Goal: Transaction & Acquisition: Obtain resource

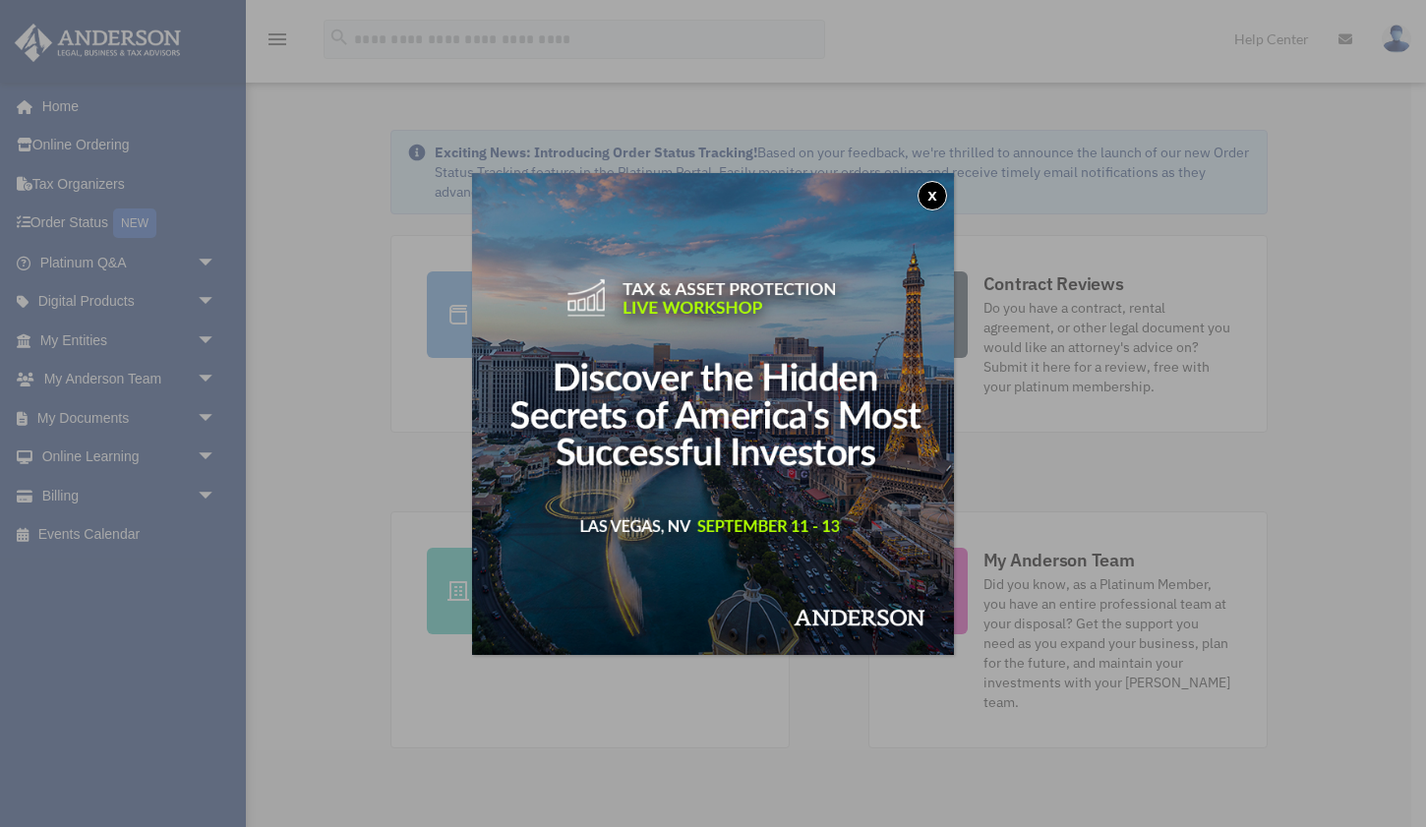
click at [929, 197] on button "x" at bounding box center [931, 195] width 29 height 29
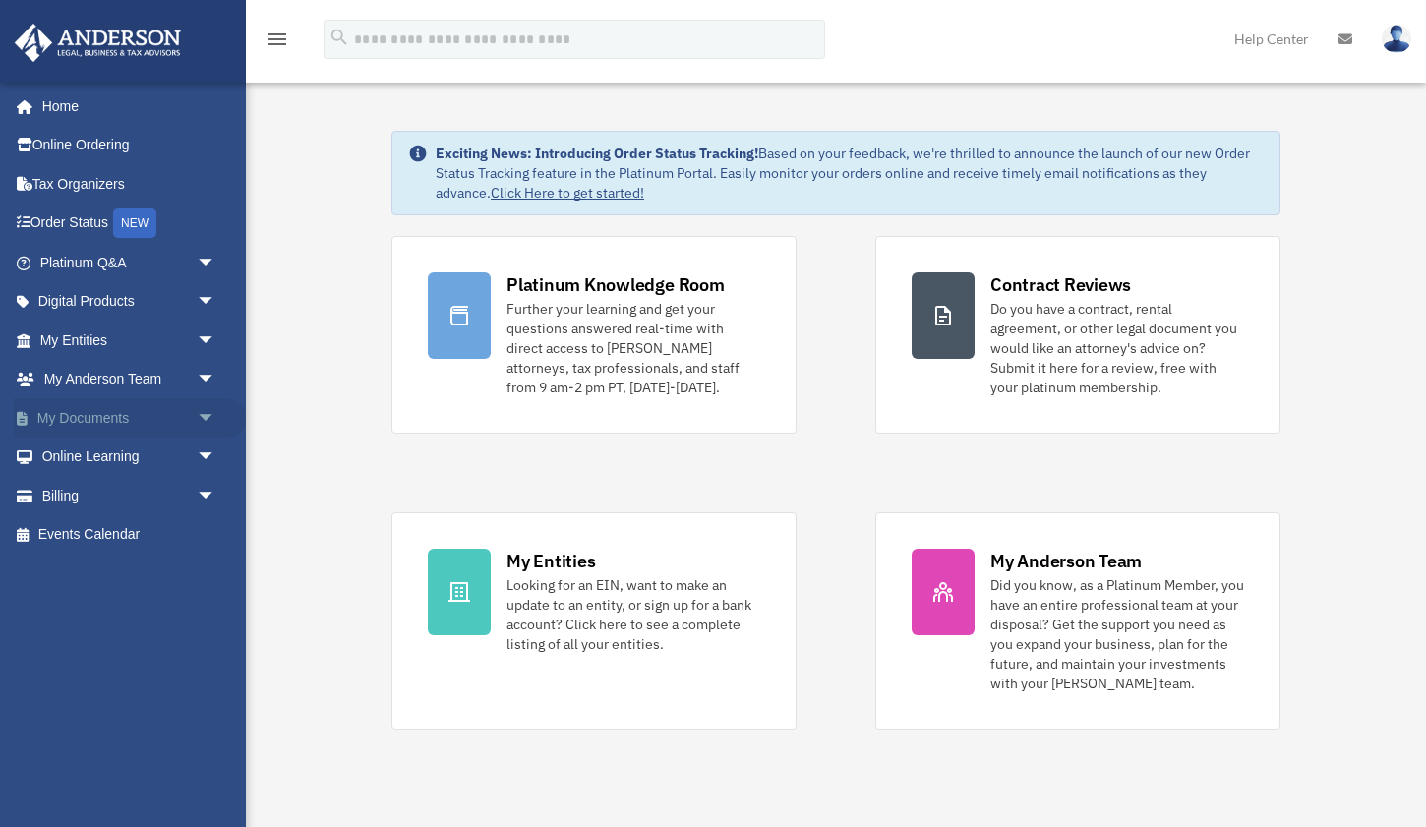
click at [202, 405] on span "arrow_drop_down" at bounding box center [216, 418] width 39 height 40
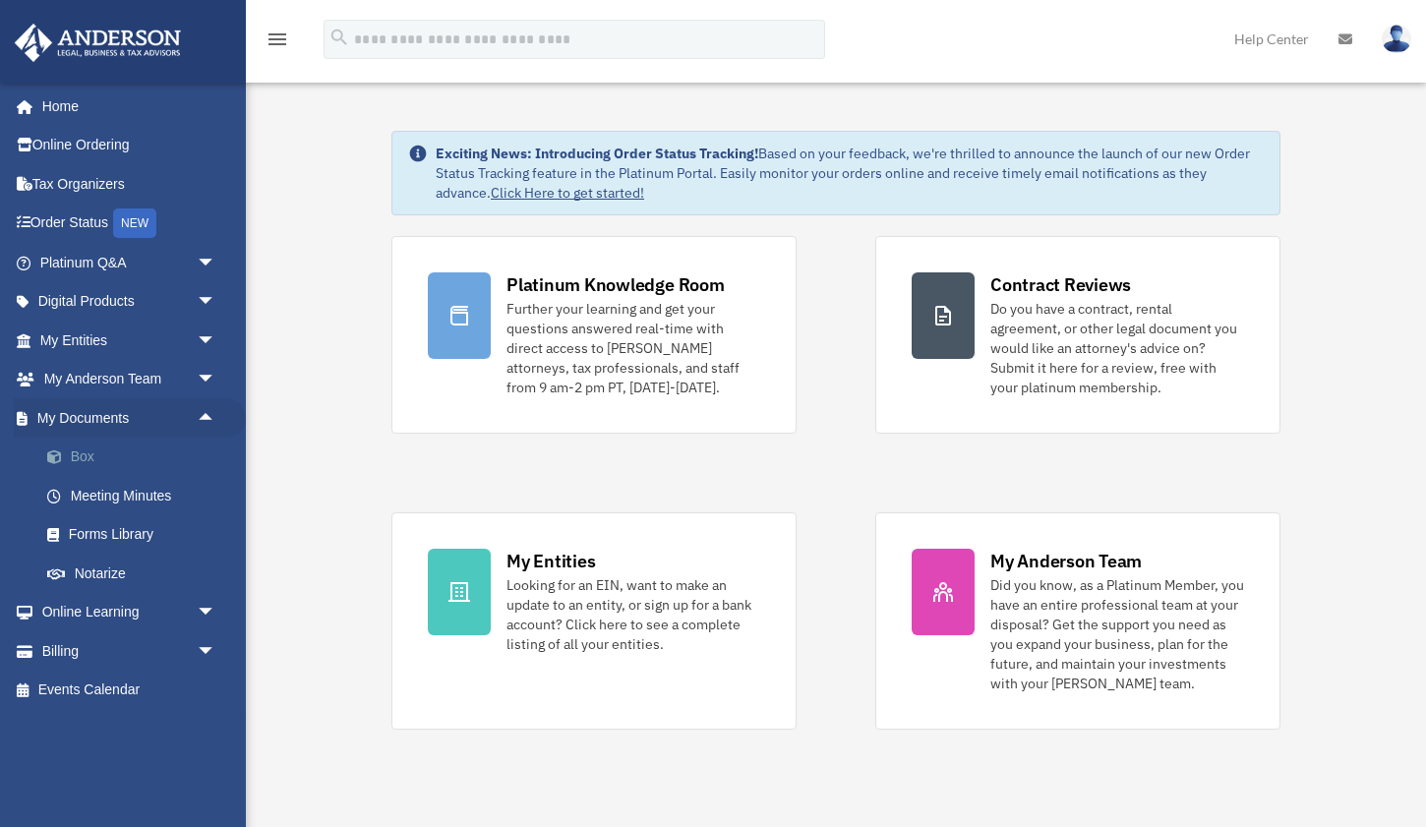
click at [179, 458] on link "Box" at bounding box center [137, 457] width 218 height 39
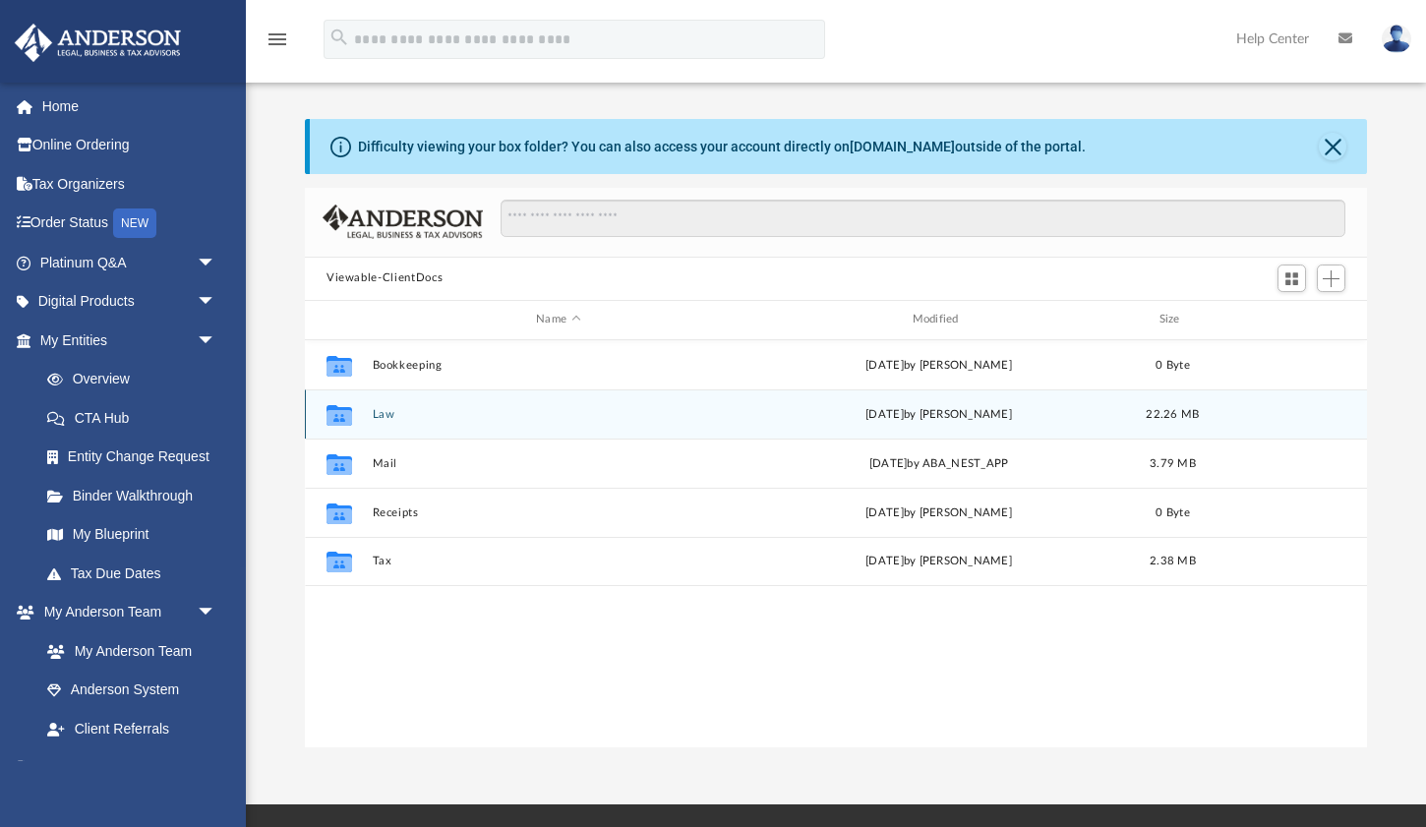
scroll to position [447, 1062]
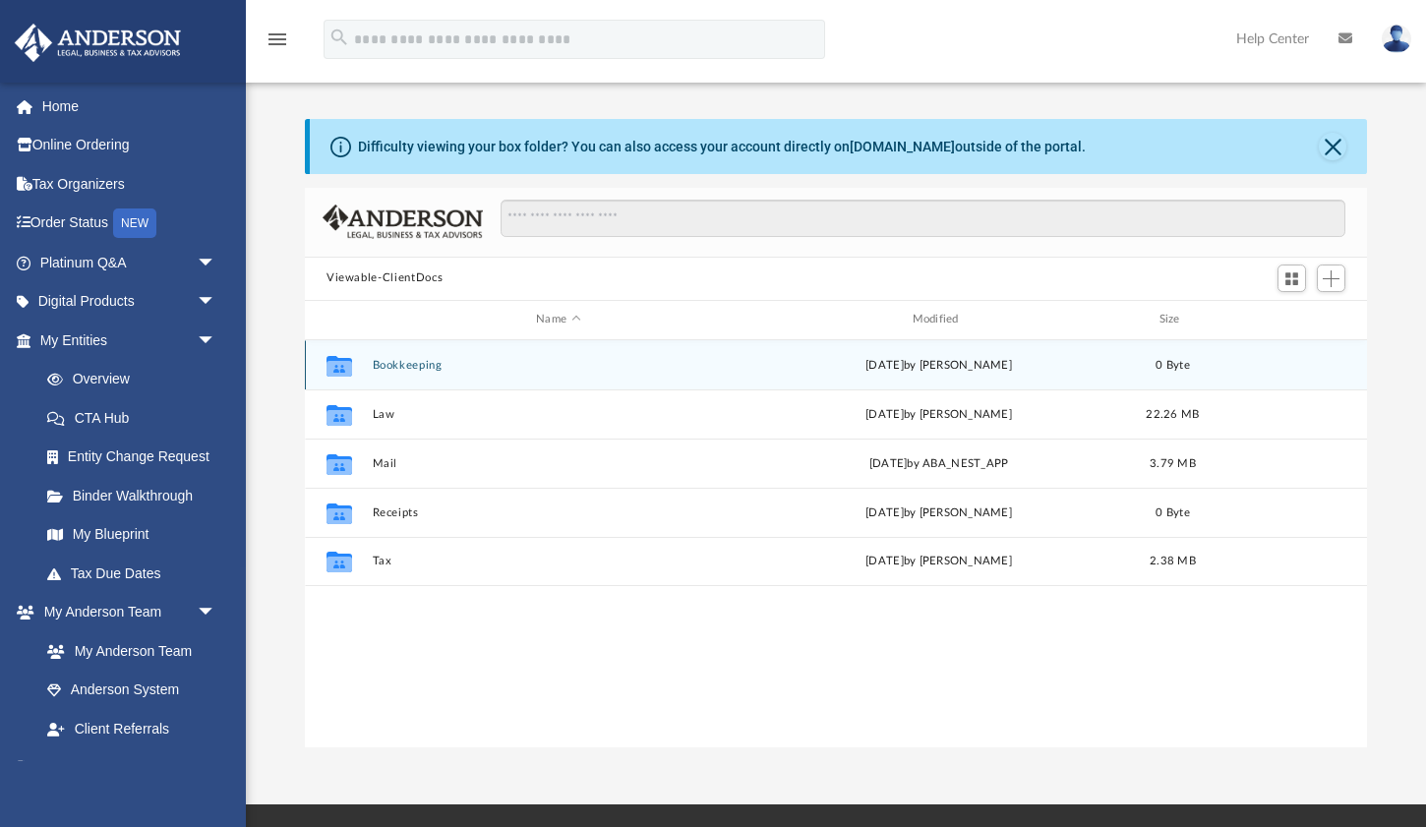
click at [416, 364] on button "Bookkeeping" at bounding box center [559, 364] width 372 height 13
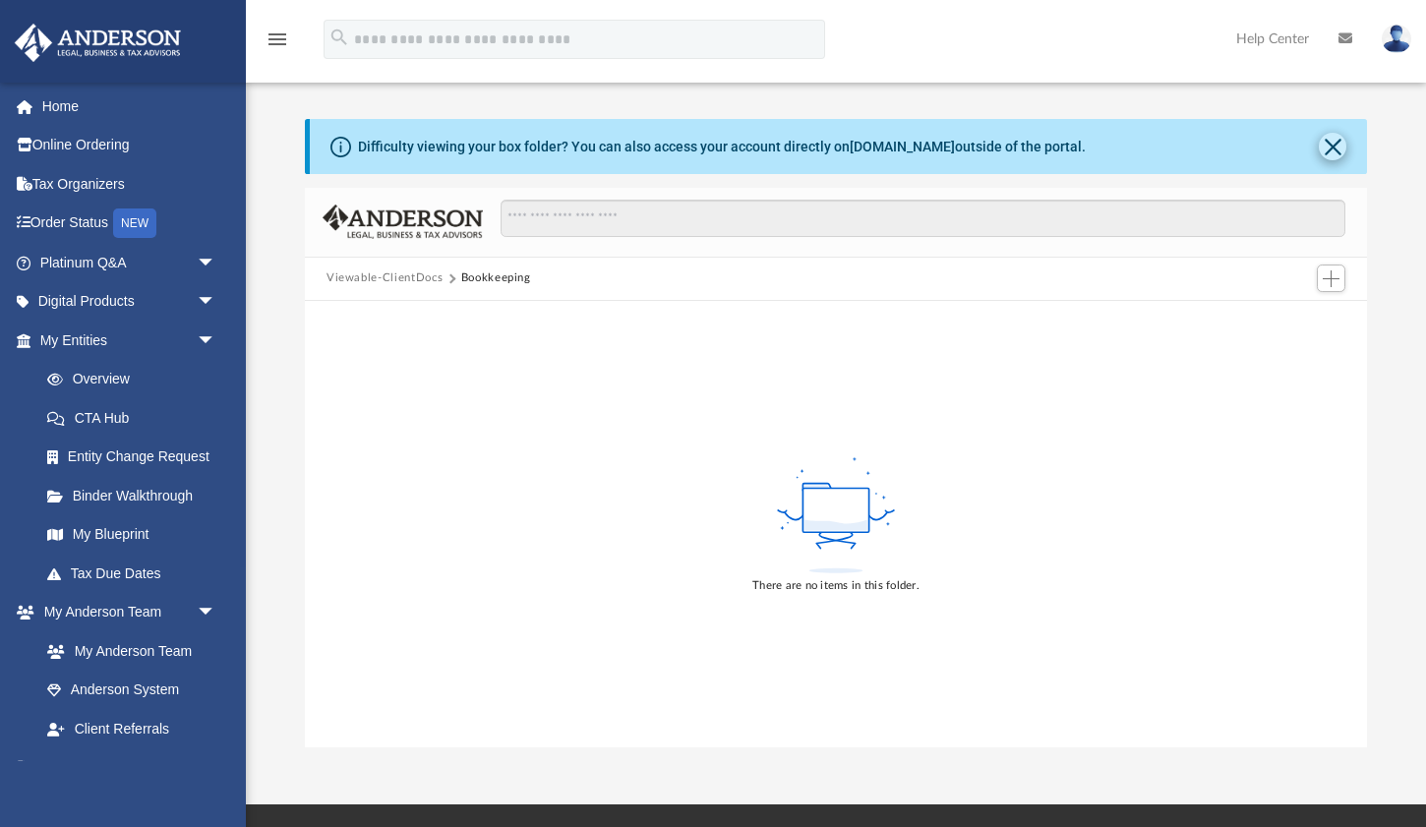
click at [1330, 153] on button "Close" at bounding box center [1333, 147] width 28 height 28
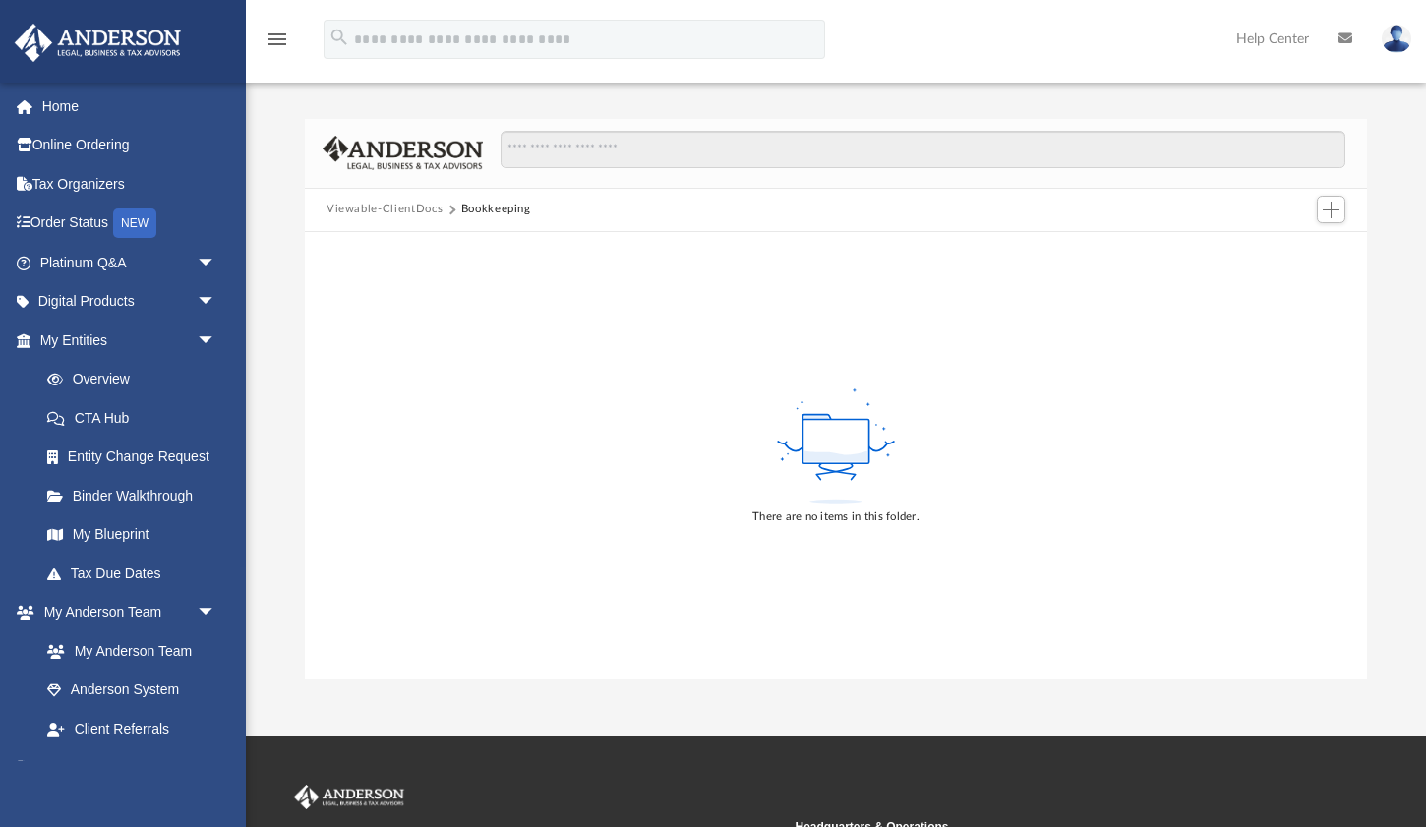
click at [404, 208] on button "Viewable-ClientDocs" at bounding box center [384, 210] width 116 height 18
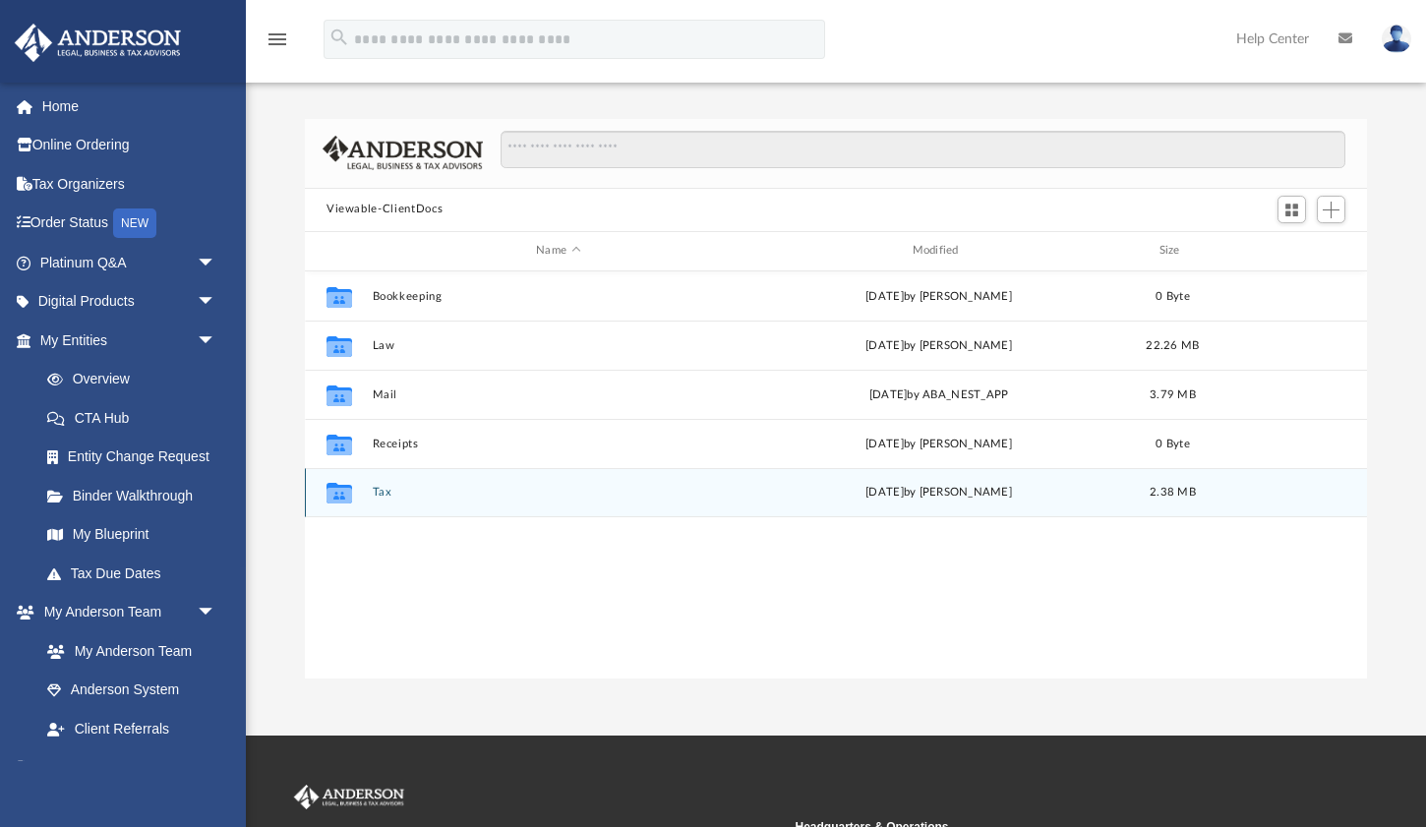
click at [385, 497] on button "Tax" at bounding box center [559, 492] width 372 height 13
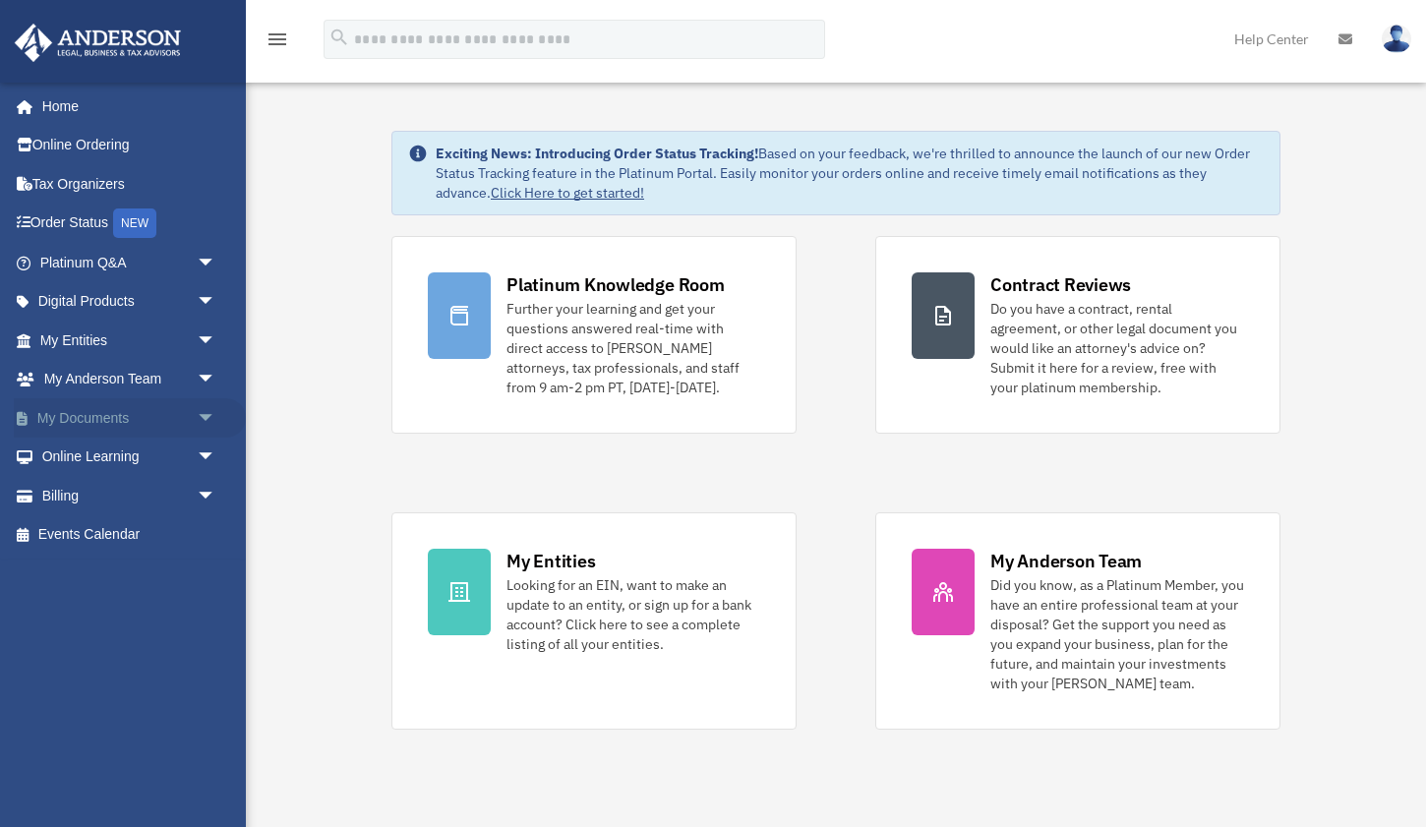
click at [95, 421] on link "My Documents arrow_drop_down" at bounding box center [130, 417] width 232 height 39
click at [209, 414] on span "arrow_drop_down" at bounding box center [216, 418] width 39 height 40
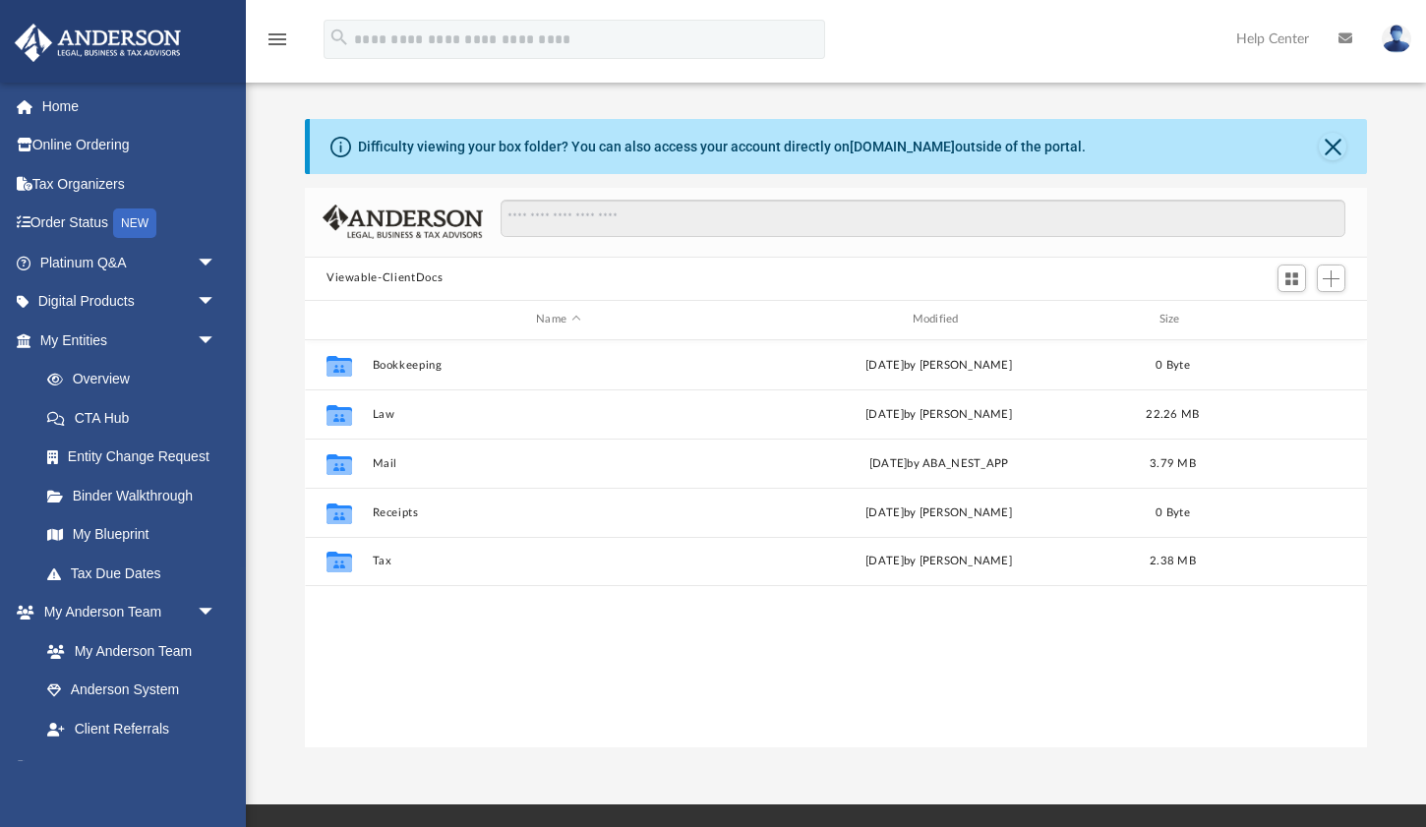
scroll to position [447, 1062]
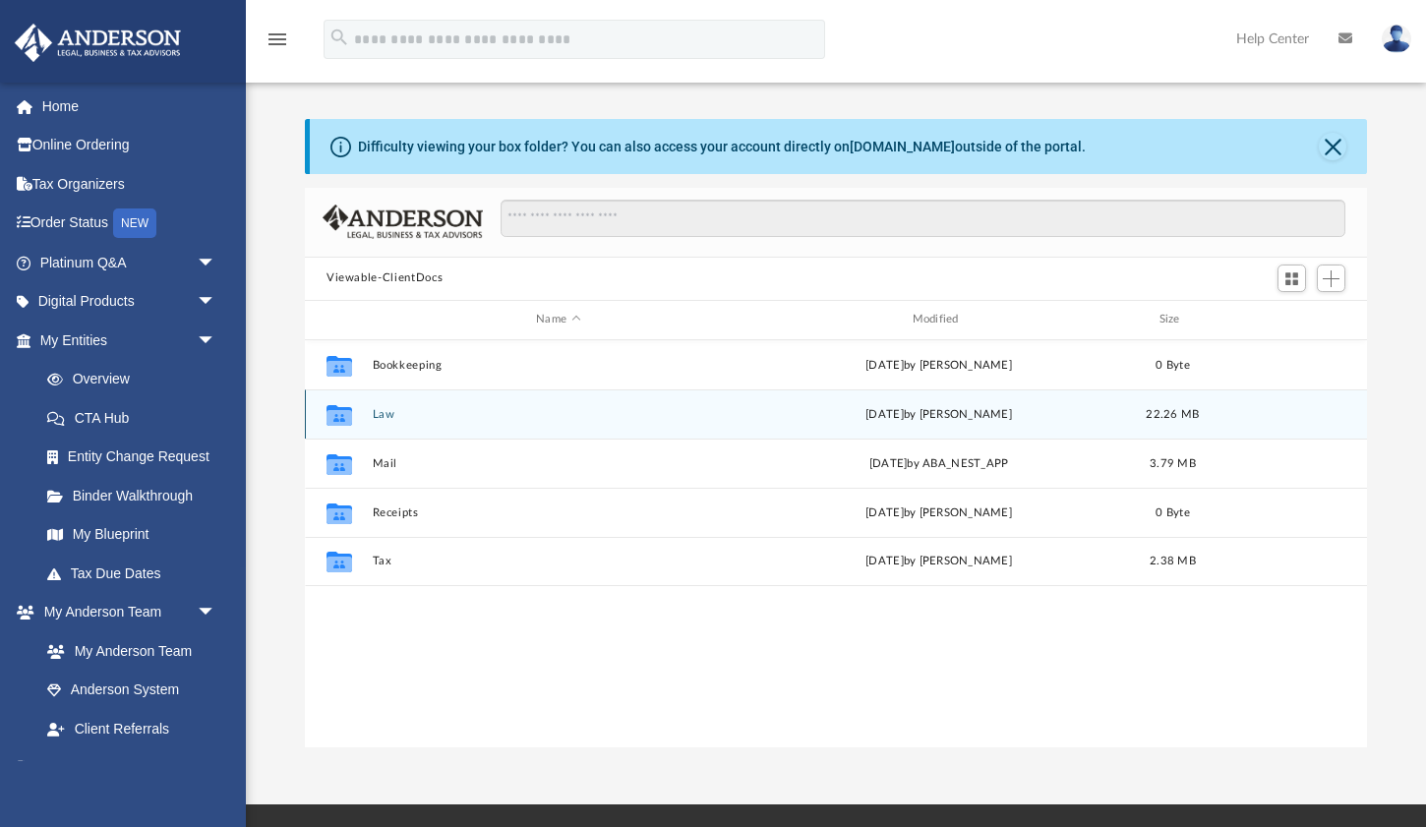
click at [360, 420] on div "Collaborated Folder" at bounding box center [339, 413] width 49 height 31
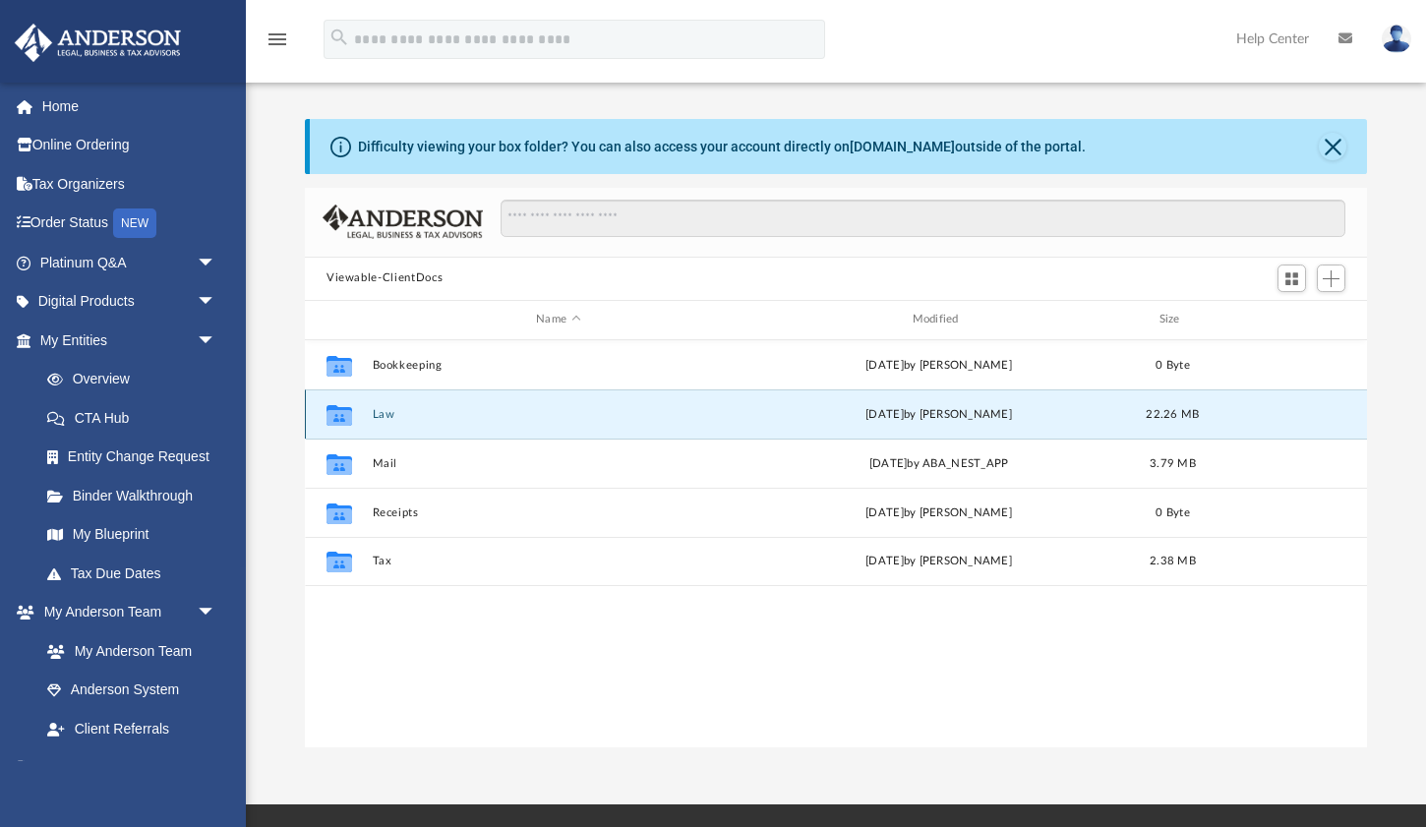
click at [398, 415] on button "Law" at bounding box center [559, 413] width 372 height 13
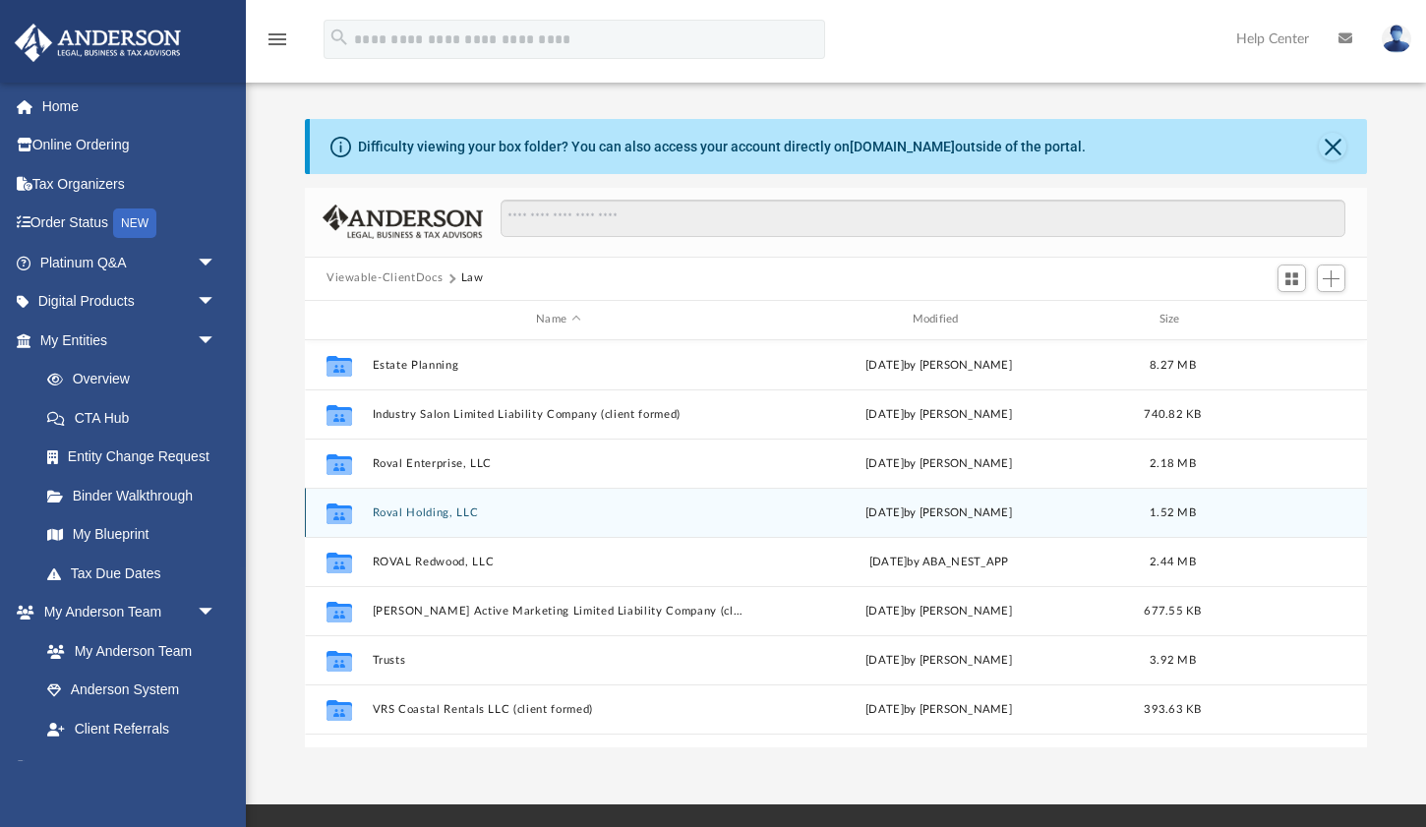
click at [413, 503] on div "Collaborated Folder Roval Holding, LLC today by Colette Grier 1.52 MB" at bounding box center [836, 512] width 1062 height 49
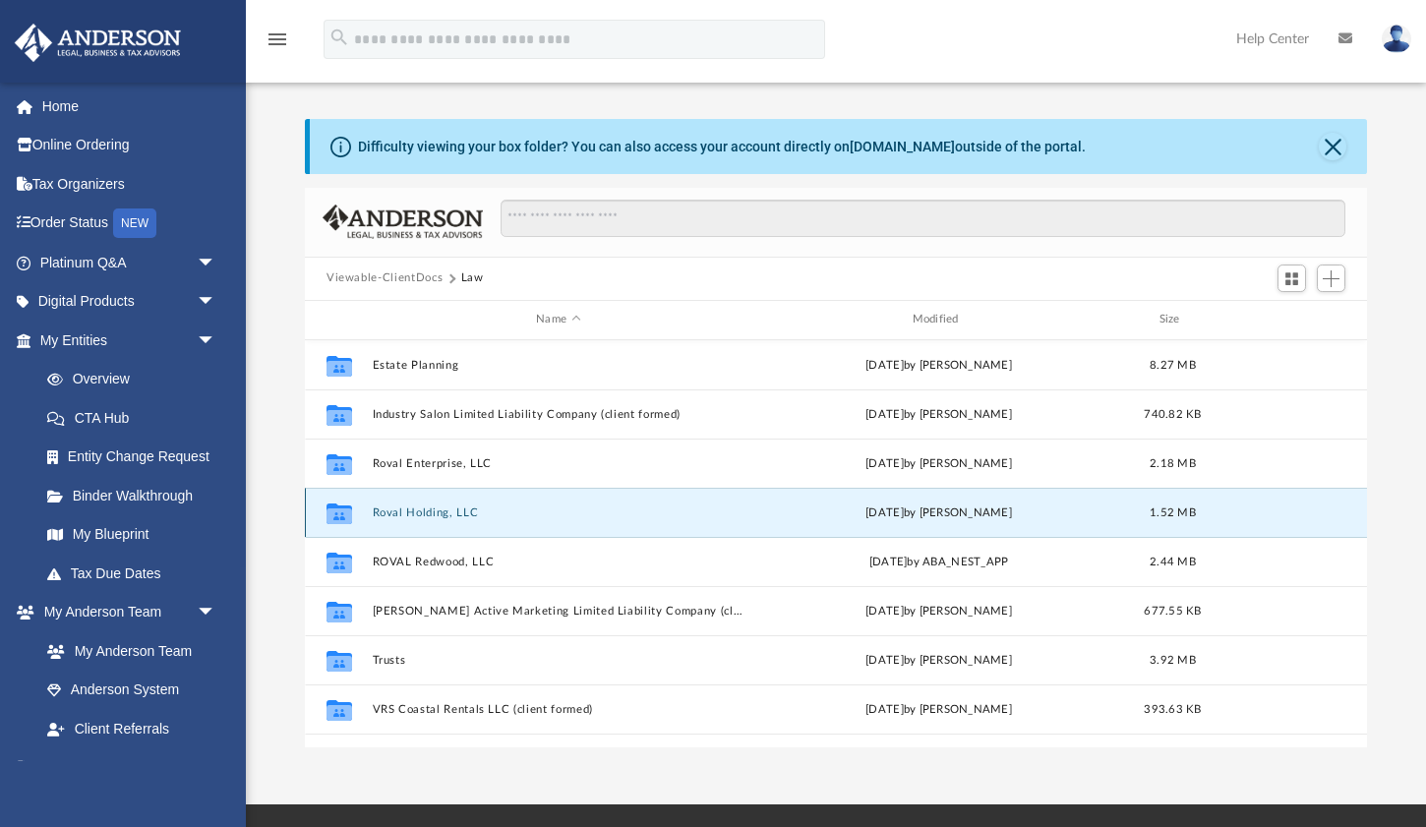
click at [437, 515] on button "Roval Holding, LLC" at bounding box center [559, 511] width 372 height 13
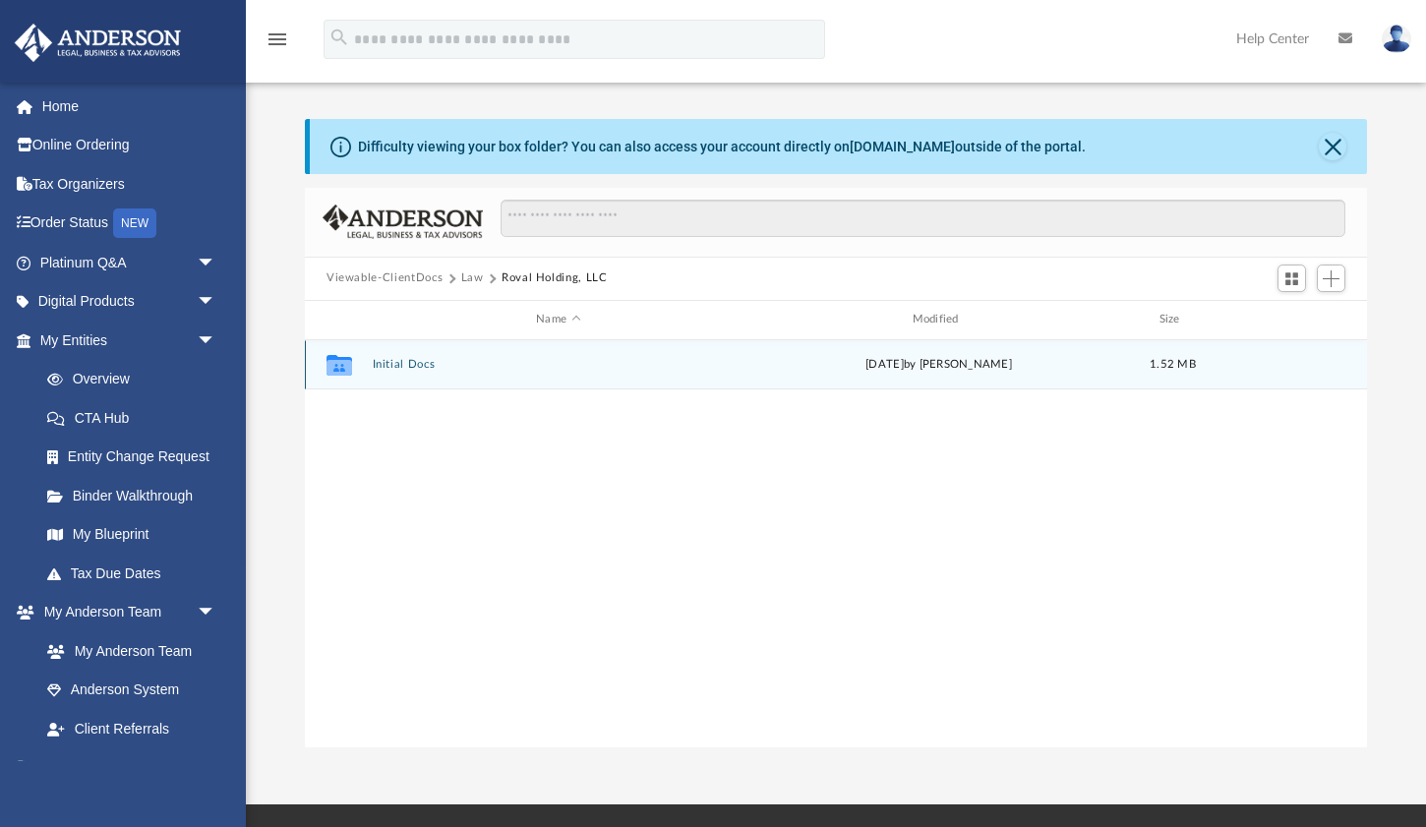
click at [388, 356] on div "Collaborated Folder Initial Docs today by Colette Grier 1.52 MB" at bounding box center [836, 364] width 1062 height 49
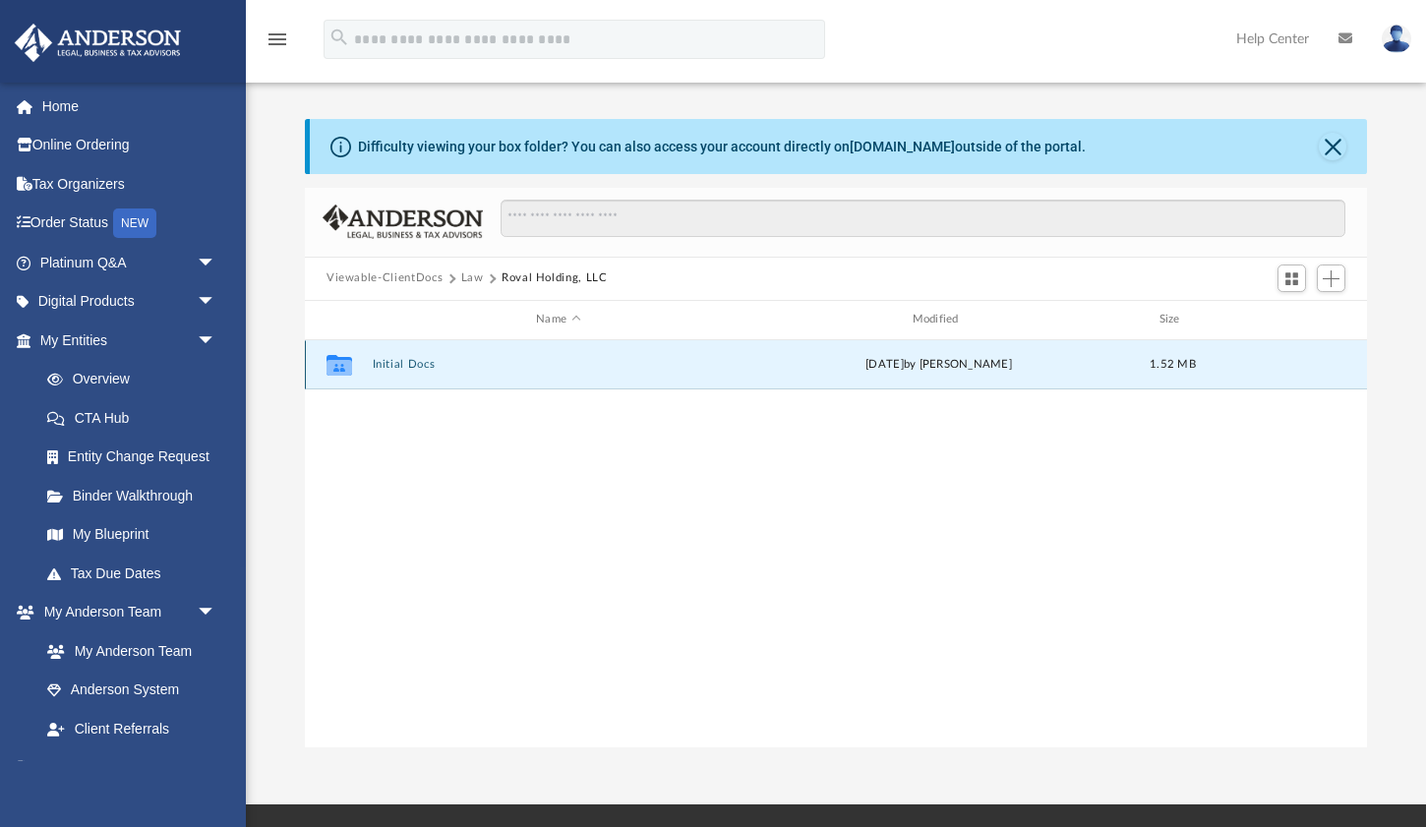
click at [388, 366] on button "Initial Docs" at bounding box center [559, 364] width 372 height 13
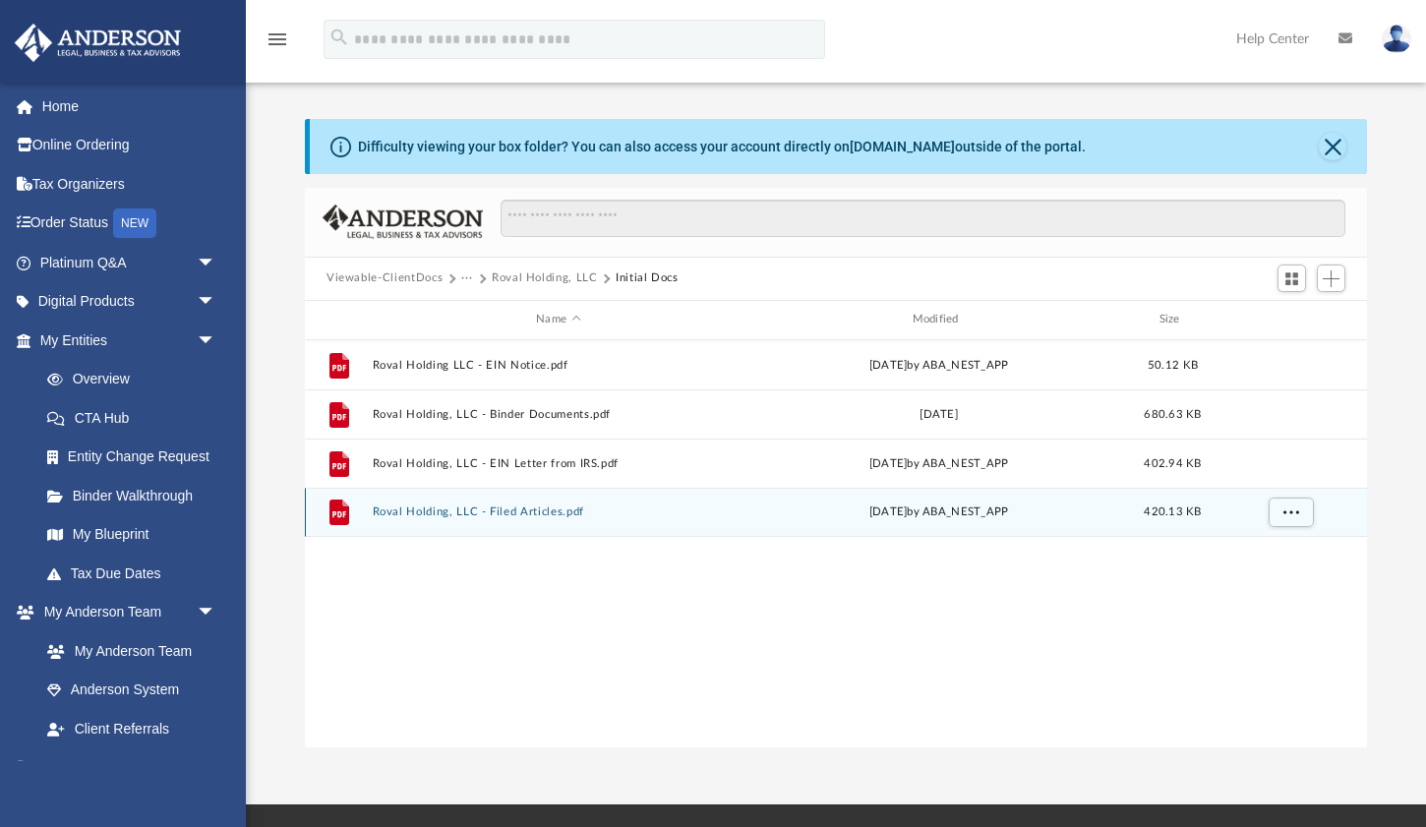
click at [496, 507] on button "Roval Holding, LLC - Filed Articles.pdf" at bounding box center [559, 511] width 372 height 13
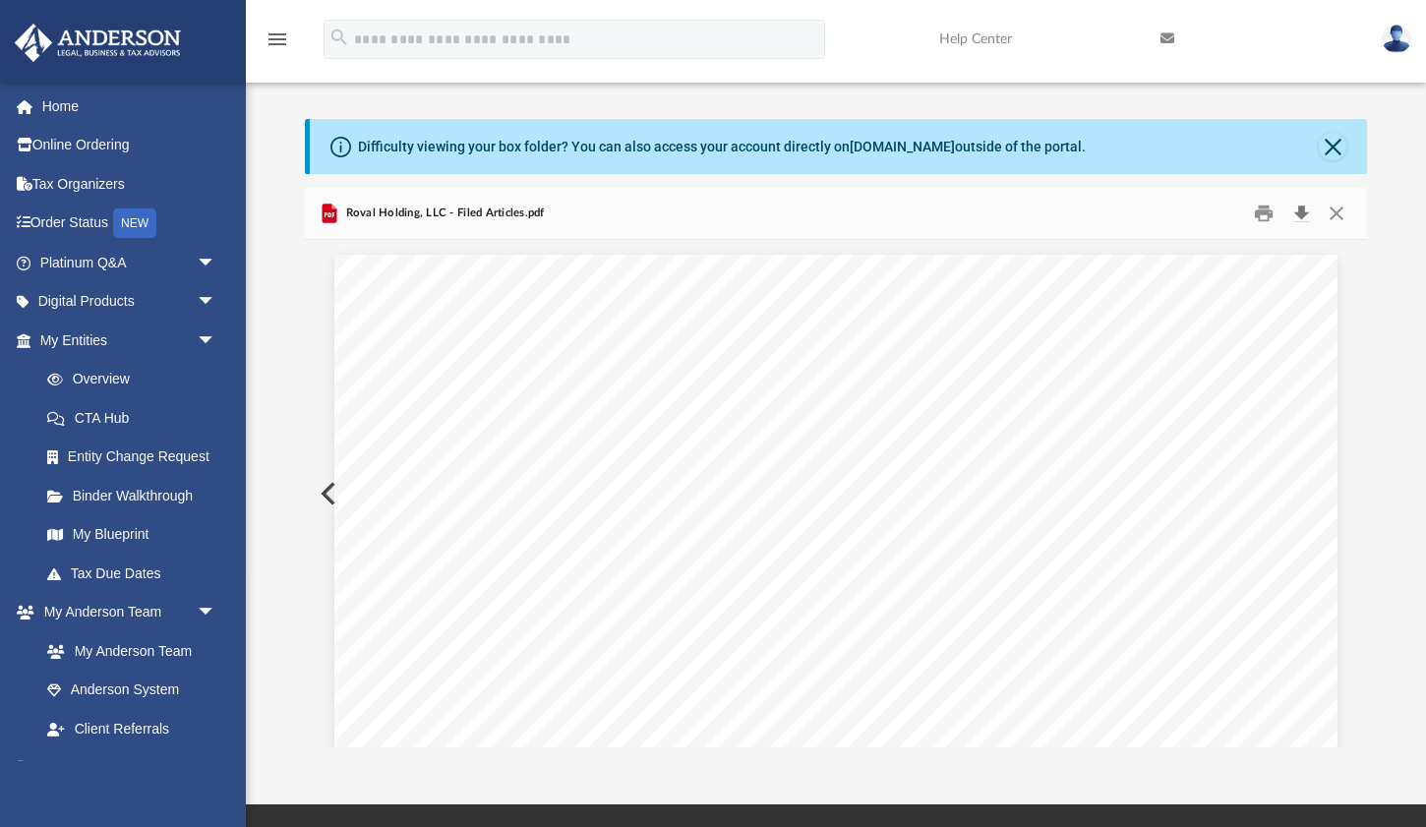
click at [1304, 217] on button "Download" at bounding box center [1300, 213] width 35 height 30
